Goal: Transaction & Acquisition: Book appointment/travel/reservation

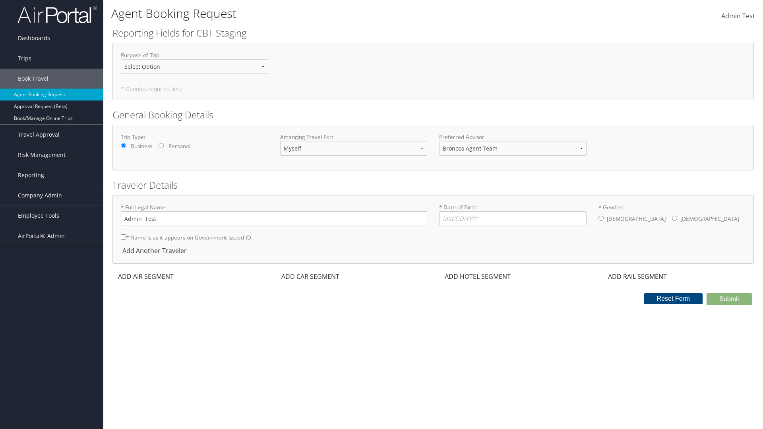
select select "[PERSON_NAME][EMAIL_ADDRESS][PERSON_NAME][DOMAIN_NAME]"
click at [513, 219] on input "* Date of Birth: Invalid Date" at bounding box center [512, 218] width 147 height 15
type input "[DATE]"
click at [601, 218] on input "* Gender: [DEMOGRAPHIC_DATA] [DEMOGRAPHIC_DATA]" at bounding box center [601, 218] width 5 height 5
radio input "true"
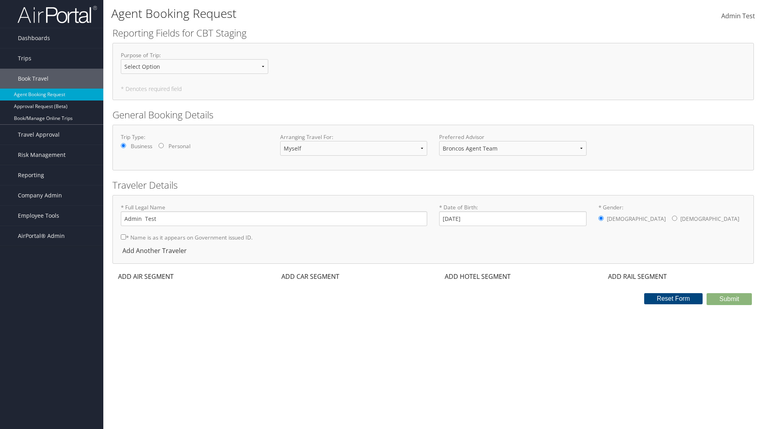
click at [123, 237] on input "* Name is as it appears on Government issued ID." at bounding box center [123, 237] width 5 height 5
checkbox input "true"
click at [146, 277] on div "ADD AIR SEGMENT" at bounding box center [145, 277] width 65 height 10
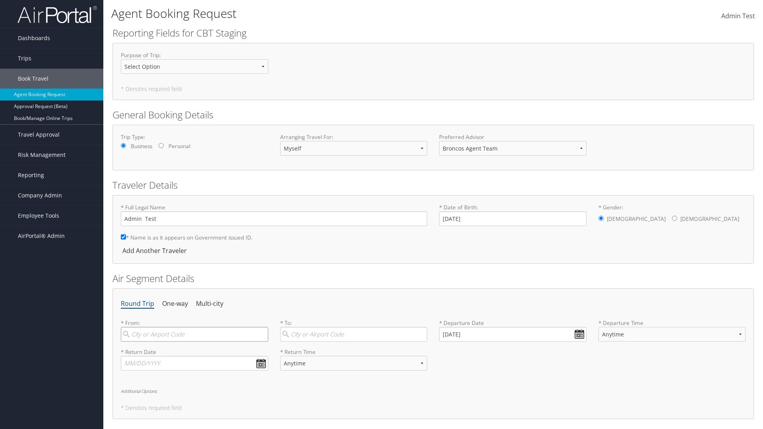
click at [194, 334] on input "search" at bounding box center [194, 334] width 147 height 15
click at [195, 342] on input "[GEOGRAPHIC_DATA]" at bounding box center [194, 334] width 147 height 15
type input "[GEOGRAPHIC_DATA] ([GEOGRAPHIC_DATA] [GEOGRAPHIC_DATA])"
click at [353, 334] on input "search" at bounding box center [353, 334] width 147 height 15
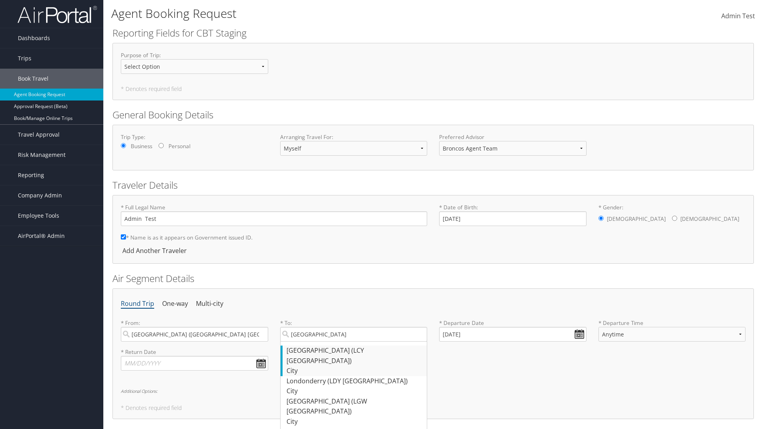
click at [355, 351] on div "[GEOGRAPHIC_DATA] (LCY [GEOGRAPHIC_DATA])" at bounding box center [355, 356] width 137 height 20
click at [355, 342] on input "[GEOGRAPHIC_DATA]" at bounding box center [353, 334] width 147 height 15
type input "[GEOGRAPHIC_DATA] (LCY [GEOGRAPHIC_DATA])"
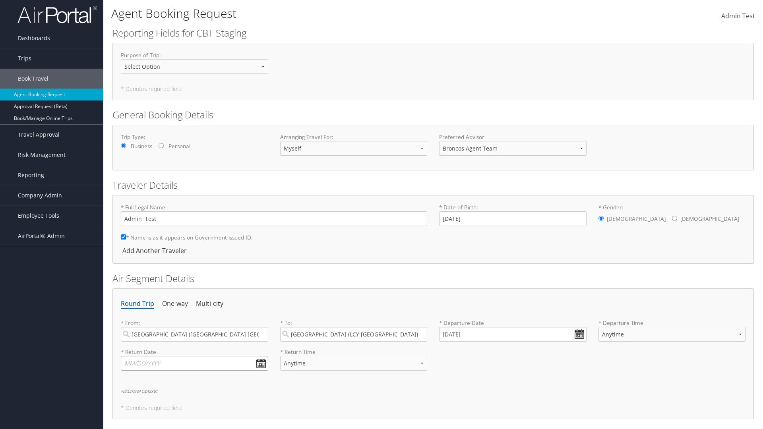
click at [194, 363] on input "text" at bounding box center [194, 363] width 147 height 15
